Goal: Find specific fact

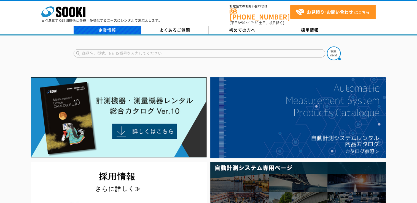
click at [113, 29] on link "企業情報" at bounding box center [108, 30] width 68 height 8
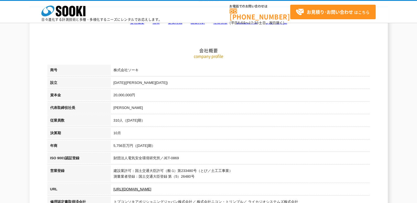
scroll to position [55, 0]
drag, startPoint x: 192, startPoint y: 168, endPoint x: 175, endPoint y: 169, distance: 16.6
click at [192, 168] on td "建設業許可：国土交通大臣許可（般-1）第233480号（とび／土工工事業） 測量業者登録：国土交通大臣登録 第（5）26480号" at bounding box center [240, 175] width 259 height 18
drag, startPoint x: 134, startPoint y: 171, endPoint x: 162, endPoint y: 171, distance: 28.1
click at [162, 171] on td "建設業許可：国土交通大臣許可（般-1）第233480号（とび／土工工事業） 測量業者登録：国土交通大臣登録 第（5）26480号" at bounding box center [240, 175] width 259 height 18
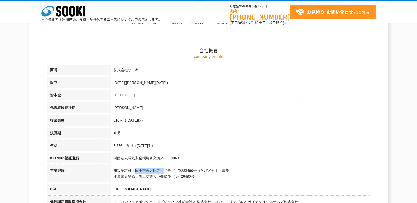
copy td "国土交通大臣許可"
drag, startPoint x: 165, startPoint y: 170, endPoint x: 244, endPoint y: 167, distance: 78.4
click at [244, 167] on td "建設業許可：国土交通大臣許可（般-1）第233480号（とび／土工工事業） 測量業者登録：国土交通大臣登録 第（5）26480号" at bounding box center [240, 175] width 259 height 18
copy td "般-1）第233480号（とび／土工工事業）"
drag, startPoint x: 245, startPoint y: 175, endPoint x: 232, endPoint y: 175, distance: 13.5
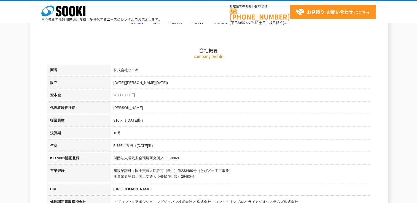
click at [244, 175] on td "建設業許可：国土交通大臣許可（般-1）第233480号（とび／土工工事業） 測量業者登録：国土交通大臣登録 第（5）26480号" at bounding box center [240, 175] width 259 height 18
drag, startPoint x: 203, startPoint y: 171, endPoint x: 218, endPoint y: 171, distance: 15.4
click at [218, 171] on td "建設業許可：国土交通大臣許可（般-1）第233480号（とび／土工工事業） 測量業者登録：国土交通大臣登録 第（5）26480号" at bounding box center [240, 175] width 259 height 18
copy td "とび／土工"
click at [172, 175] on td "建設業許可：国土交通大臣許可（般-1）第233480号（とび／土工工事業） 測量業者登録：国土交通大臣登録 第（5）26480号" at bounding box center [240, 175] width 259 height 18
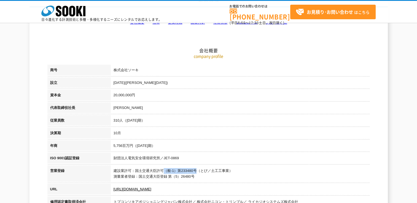
drag, startPoint x: 165, startPoint y: 172, endPoint x: 199, endPoint y: 171, distance: 34.2
click at [199, 171] on td "建設業許可：国土交通大臣許可（般-1）第233480号（とび／土工工事業） 測量業者登録：国土交通大臣登録 第（5）26480号" at bounding box center [240, 175] width 259 height 18
copy td "（般-1）第233480号"
click at [225, 112] on td "[PERSON_NAME]" at bounding box center [240, 109] width 259 height 13
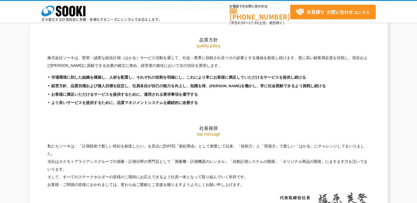
scroll to position [937, 0]
